Goal: Task Accomplishment & Management: Manage account settings

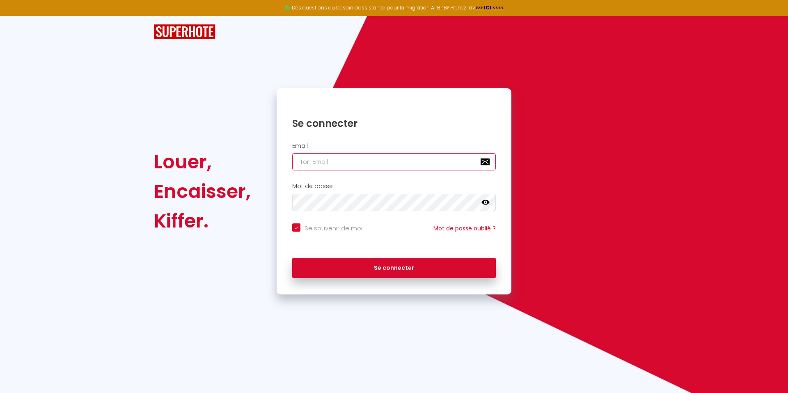
type input "[EMAIL_ADDRESS][DOMAIN_NAME]"
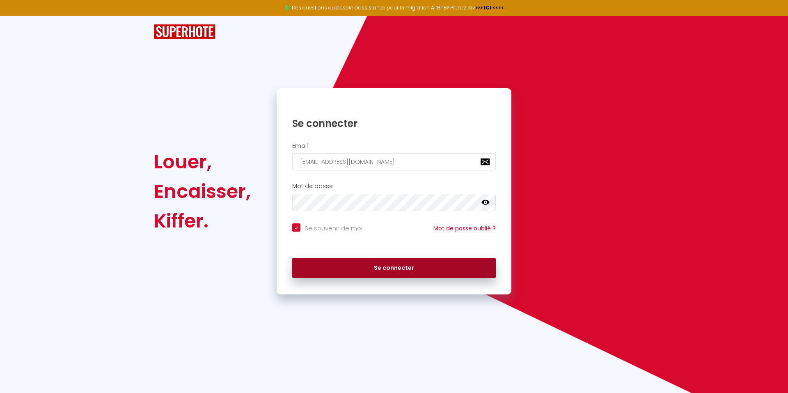
click at [407, 270] on button "Se connecter" at bounding box center [393, 268] width 203 height 21
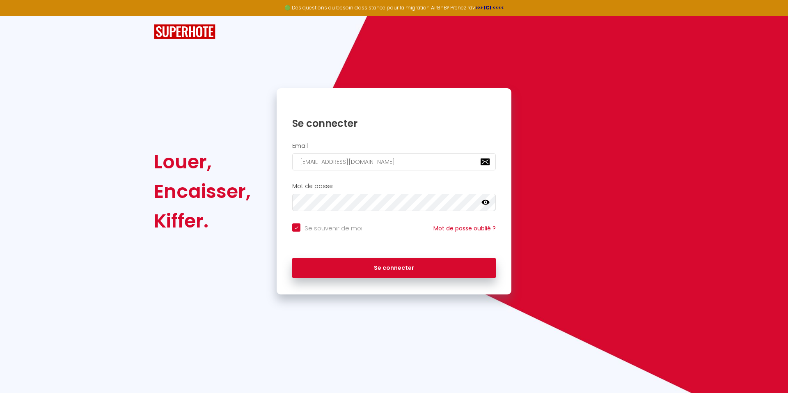
checkbox input "true"
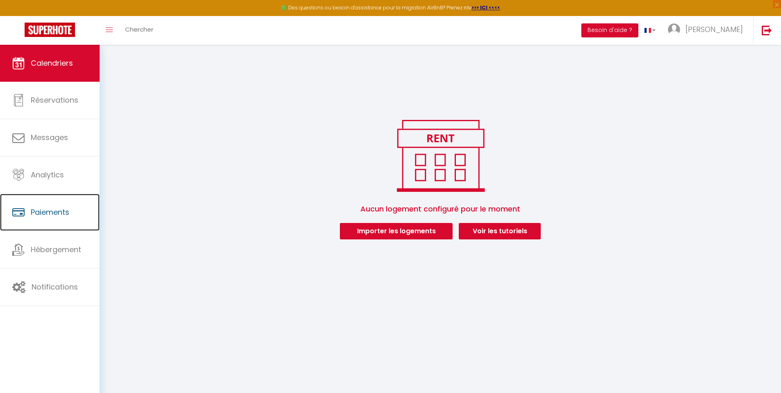
click at [45, 212] on span "Paiements" at bounding box center [50, 212] width 39 height 10
select select "2"
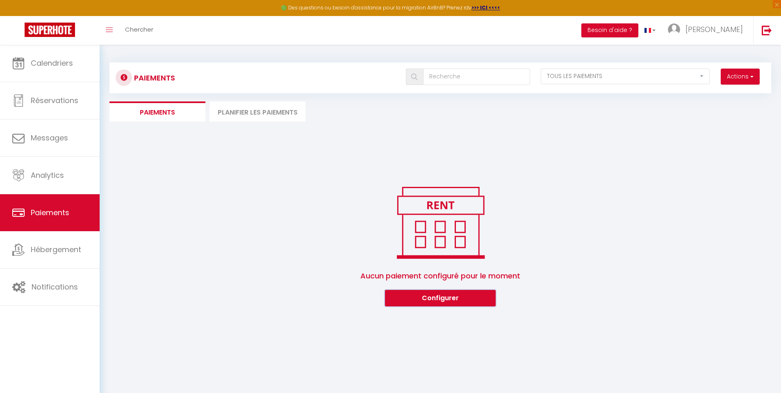
click at [448, 302] on button "Configurer" at bounding box center [440, 298] width 111 height 16
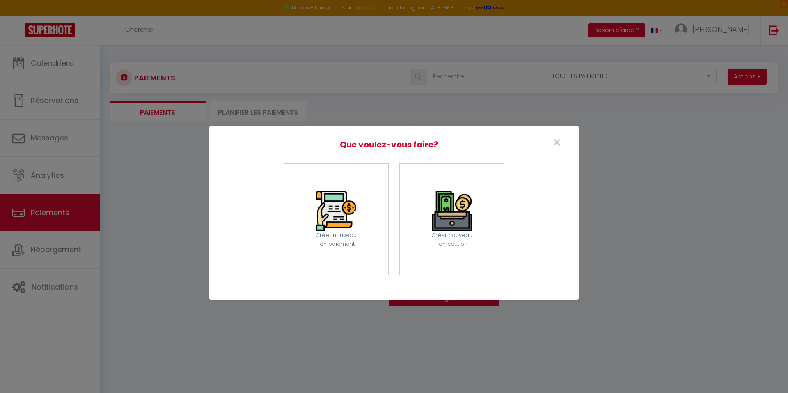
click at [337, 237] on div "Créer nouveau lien paiement" at bounding box center [336, 239] width 51 height 17
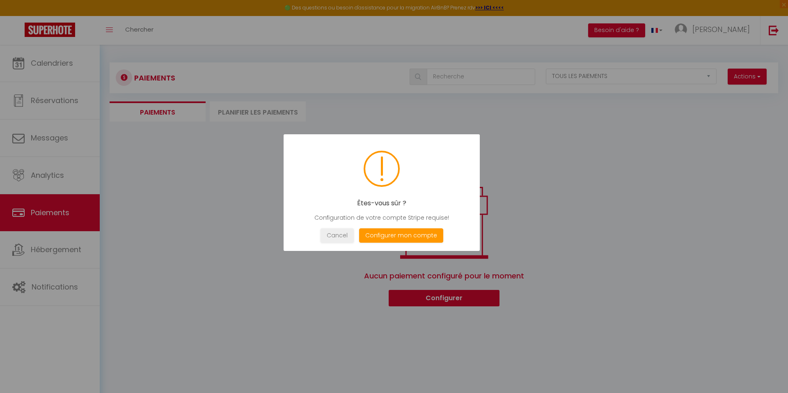
click at [381, 235] on button "Configurer mon compte" at bounding box center [401, 235] width 84 height 14
select select "28"
select select "fr"
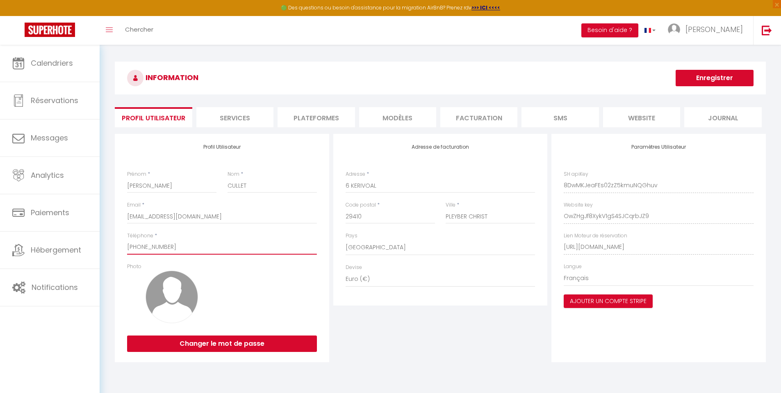
click at [186, 245] on input "[PHONE_NUMBER]" at bounding box center [222, 247] width 190 height 15
type input "+"
type input "0"
type input "[PHONE_NUMBER]"
click at [376, 357] on div "Adresse de facturation Adresse * 6 KERIVOAL Code postal * 29410 Ville * PLEYBER…" at bounding box center [440, 248] width 219 height 228
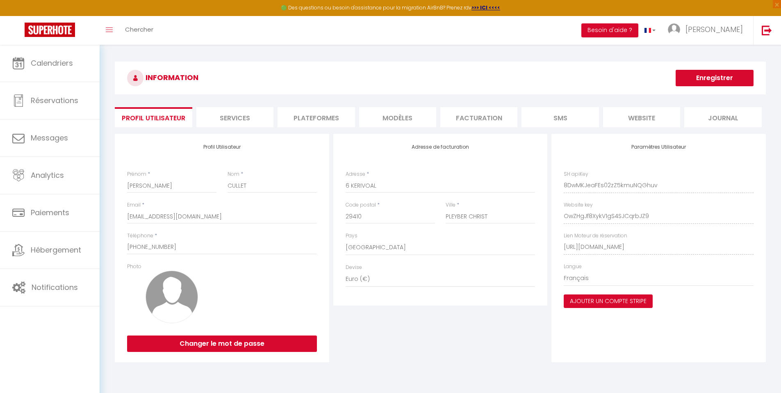
click at [643, 305] on button "Ajouter un compte Stripe" at bounding box center [608, 301] width 89 height 14
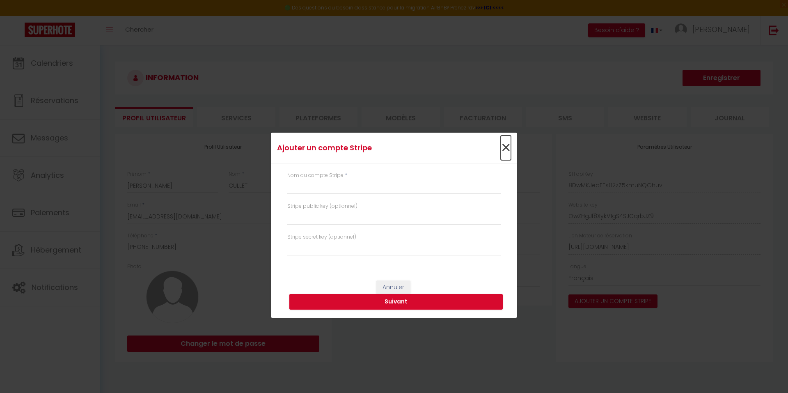
click at [506, 146] on span "×" at bounding box center [505, 147] width 10 height 25
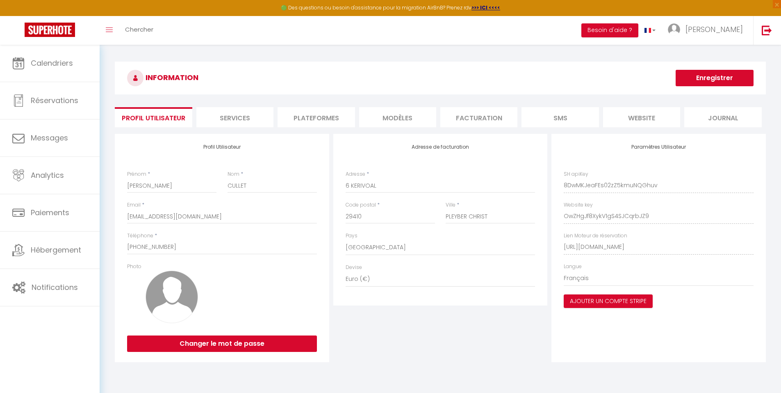
click at [401, 121] on li "MODÈLES" at bounding box center [397, 117] width 77 height 20
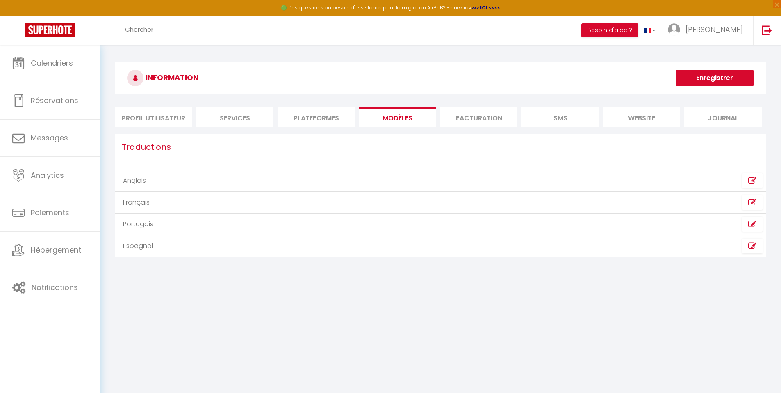
click at [469, 114] on li "Facturation" at bounding box center [479, 117] width 77 height 20
